Goal: Task Accomplishment & Management: Manage account settings

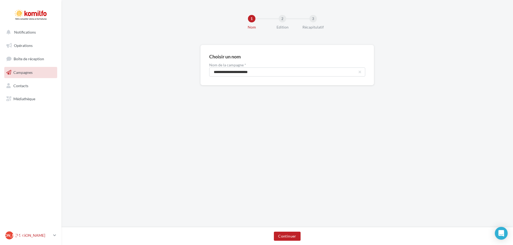
click at [50, 237] on p "[PERSON_NAME]" at bounding box center [33, 235] width 36 height 5
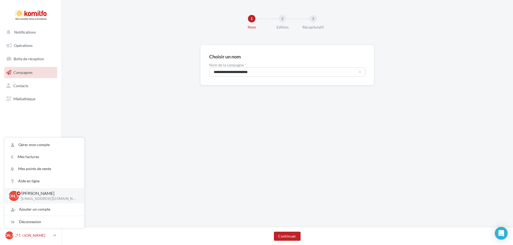
click at [50, 237] on p "[PERSON_NAME]" at bounding box center [33, 235] width 36 height 5
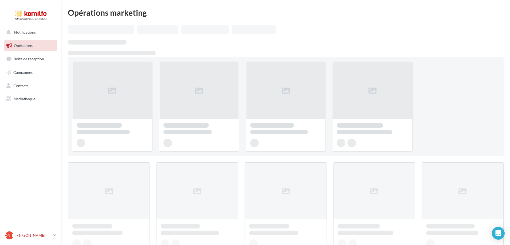
click at [52, 235] on link "[PERSON_NAME] [EMAIL_ADDRESS][DOMAIN_NAME]" at bounding box center [30, 236] width 53 height 10
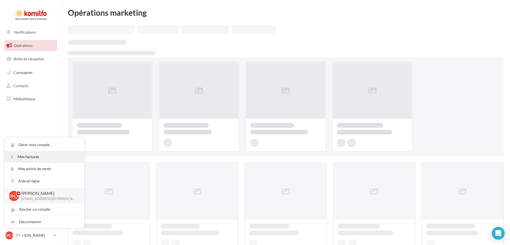
click at [52, 155] on link "Mes factures" at bounding box center [45, 157] width 80 height 12
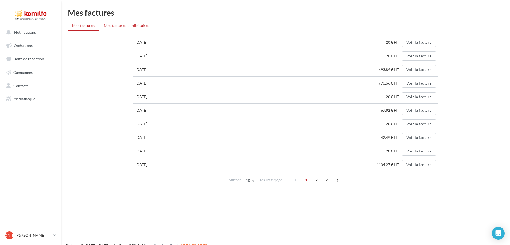
click at [130, 26] on span "Mes factures publicitaires" at bounding box center [126, 25] width 45 height 5
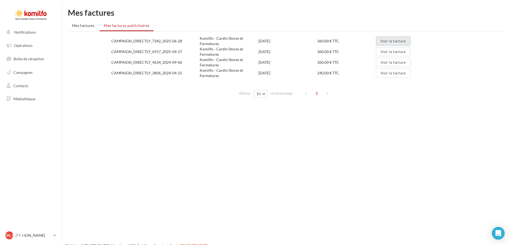
click at [398, 42] on button "Voir la facture" at bounding box center [393, 41] width 34 height 9
click at [86, 27] on span "Mes factures" at bounding box center [83, 25] width 22 height 5
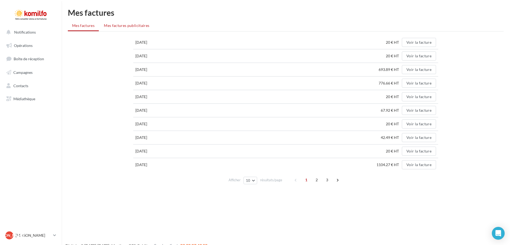
click at [115, 26] on span "Mes factures publicitaires" at bounding box center [126, 25] width 45 height 5
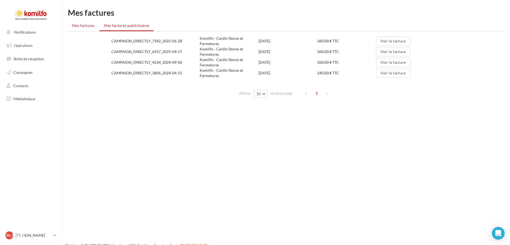
click at [89, 26] on span "Mes factures" at bounding box center [83, 25] width 22 height 5
